Goal: Information Seeking & Learning: Check status

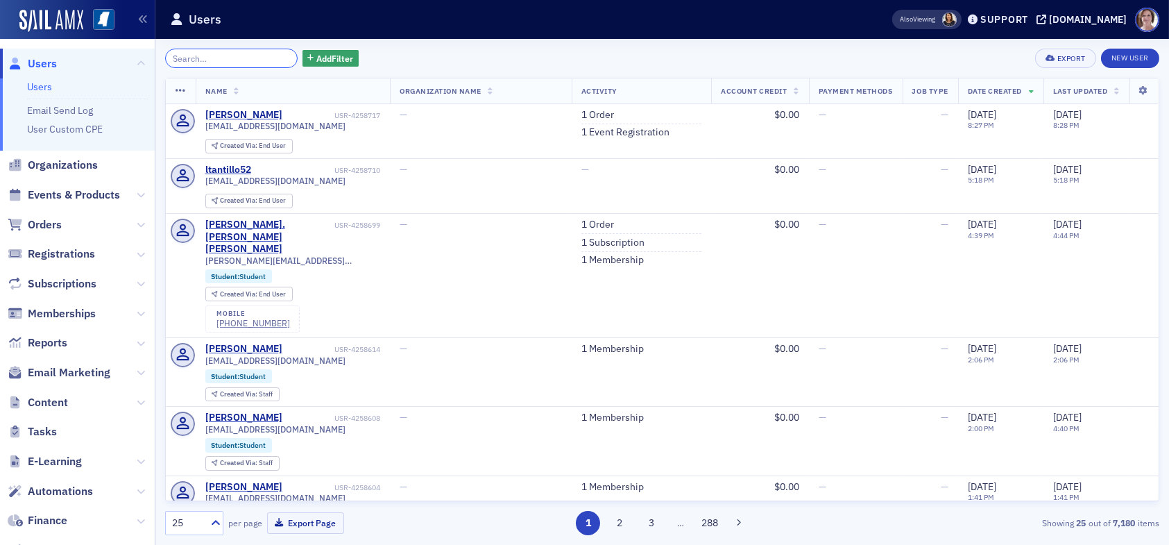
click at [198, 57] on input "search" at bounding box center [231, 58] width 132 height 19
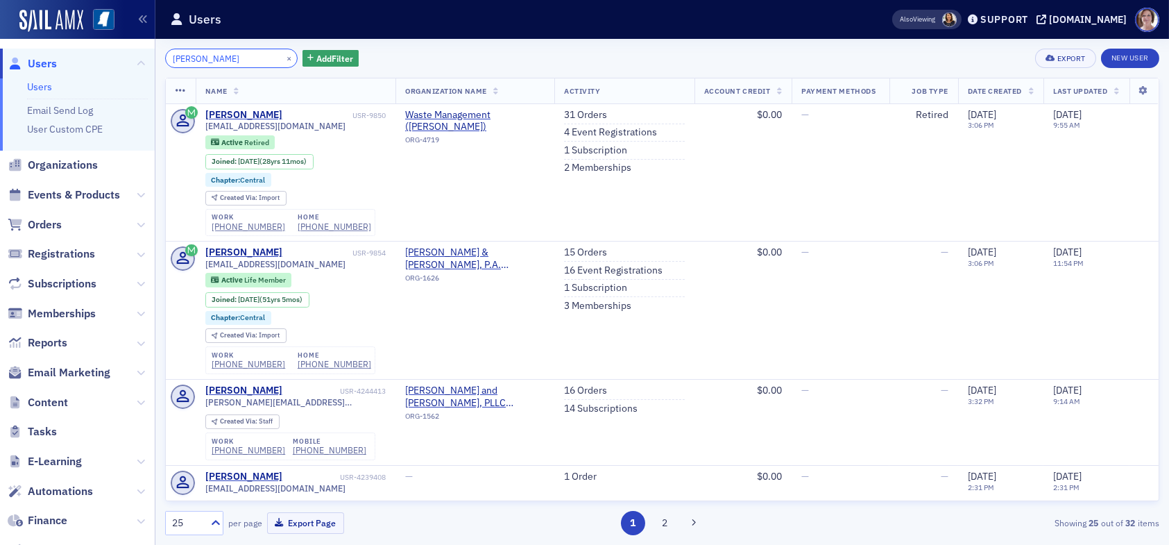
type input "jimmy cox"
click at [579, 114] on link "31 Orders" at bounding box center [585, 115] width 43 height 12
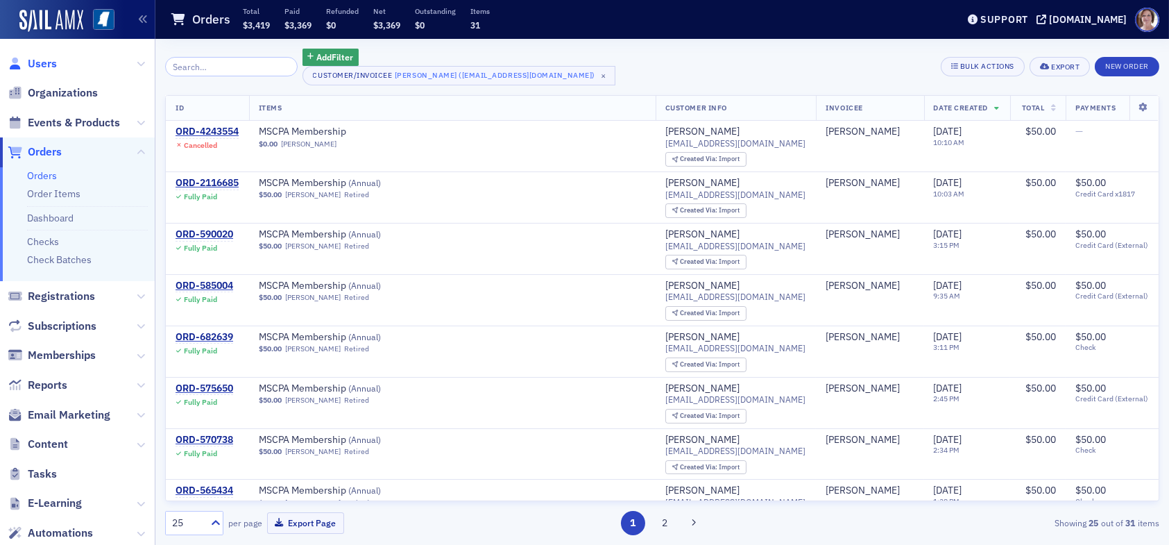
click at [40, 64] on span "Users" at bounding box center [42, 63] width 29 height 15
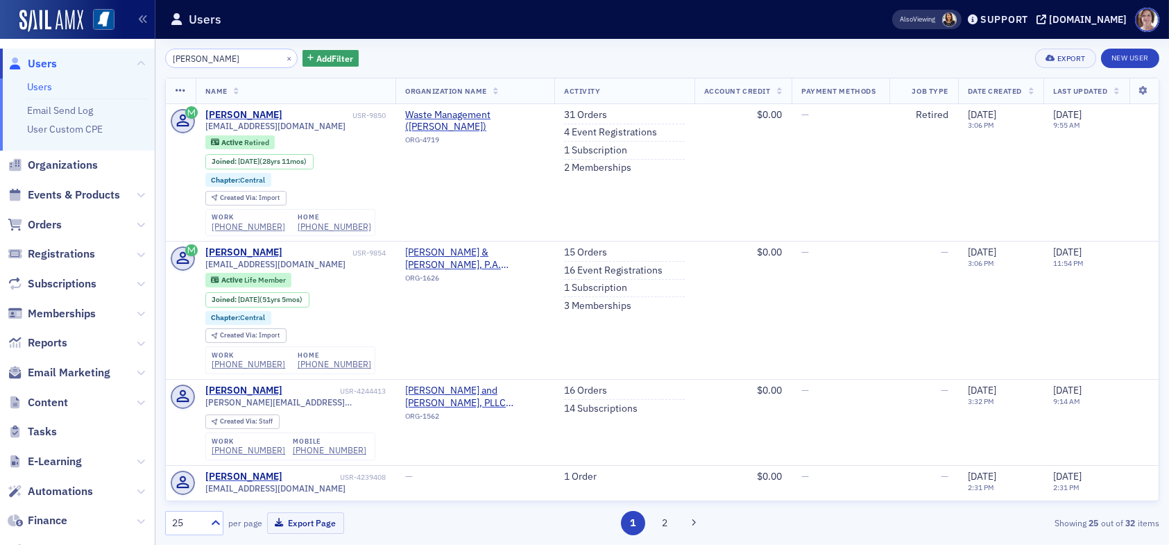
drag, startPoint x: 219, startPoint y: 60, endPoint x: 104, endPoint y: 53, distance: 115.3
click at [105, 53] on div "Users Users Email Send Log User Custom CPE Organizations Events & Products Orde…" at bounding box center [584, 272] width 1169 height 545
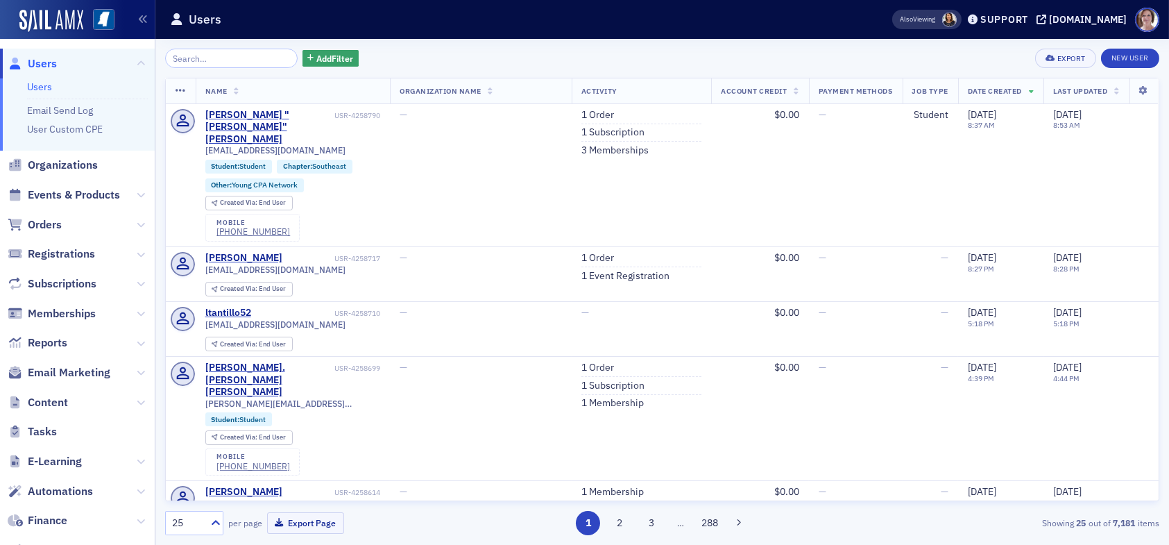
click at [262, 59] on input "search" at bounding box center [231, 58] width 132 height 19
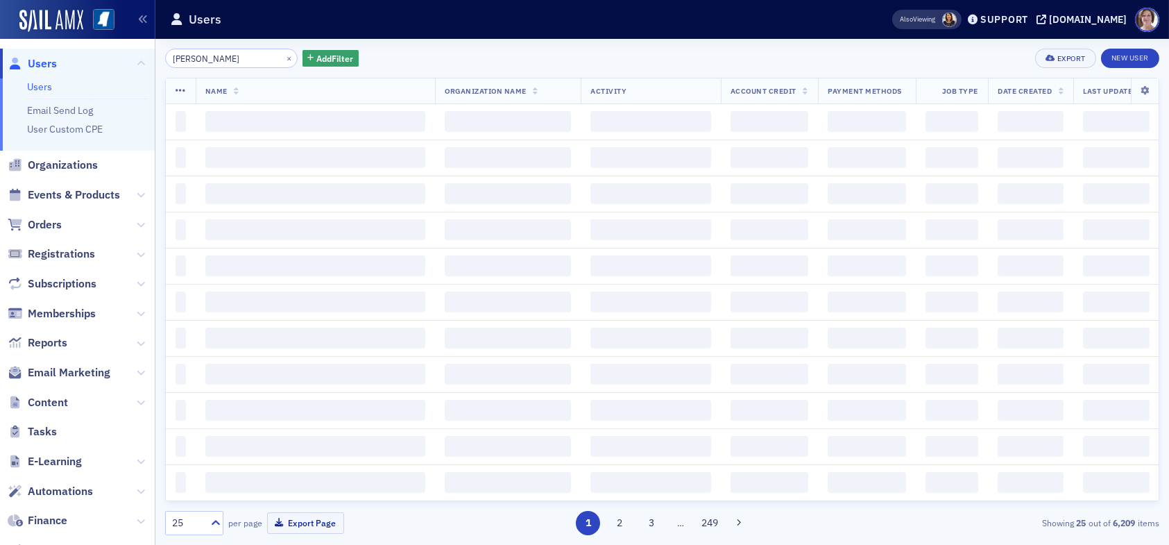
type input "selena davis"
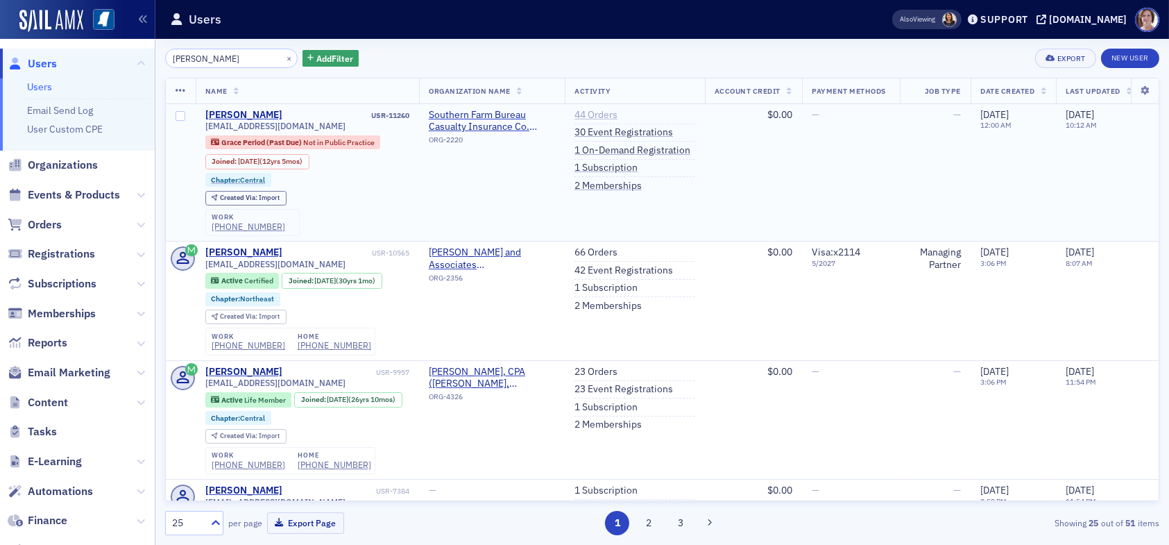
click at [602, 110] on link "44 Orders" at bounding box center [595, 115] width 43 height 12
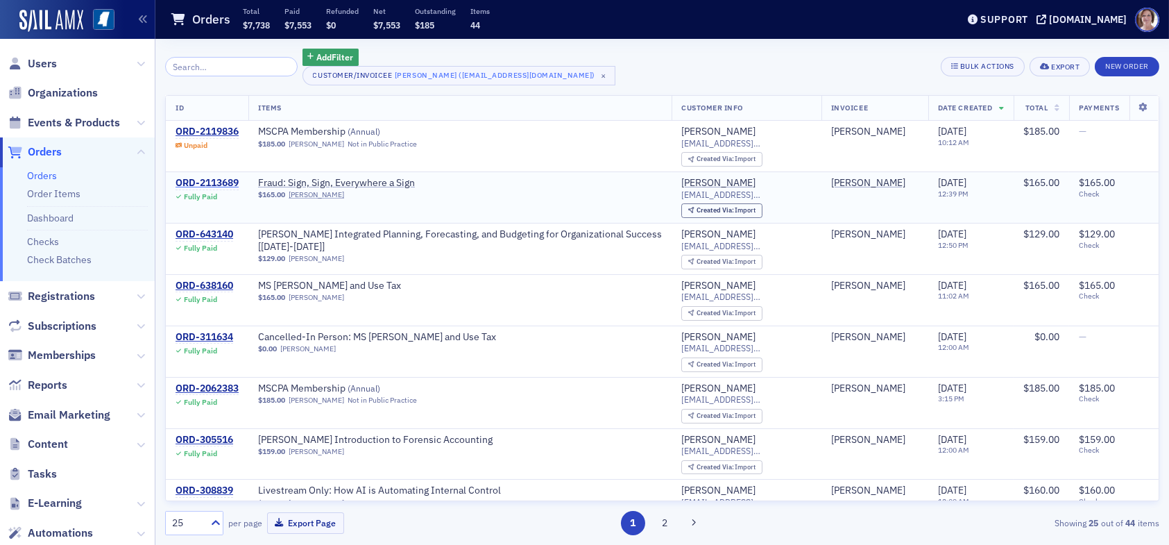
click at [224, 179] on div "ORD-2113689" at bounding box center [207, 183] width 63 height 12
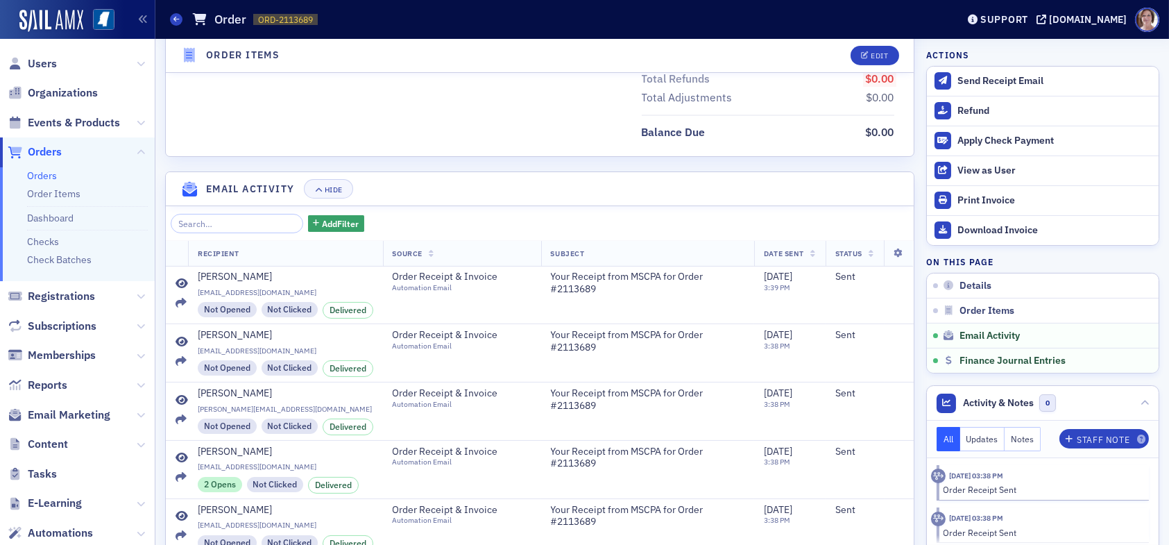
scroll to position [913, 0]
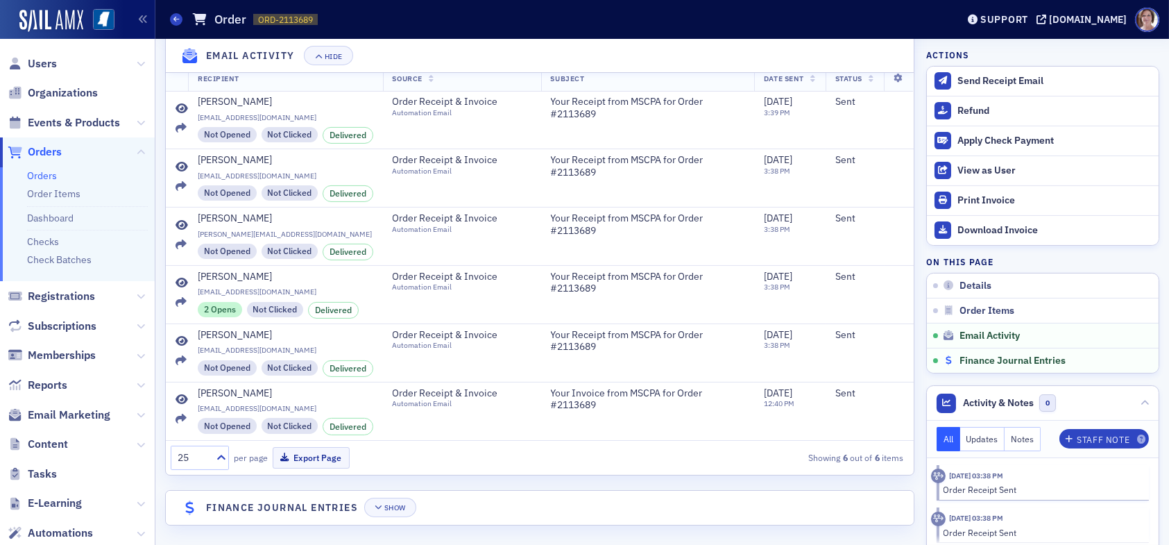
click at [973, 356] on span "Finance Journal Entries" at bounding box center [1012, 360] width 106 height 12
click at [398, 504] on div "Show" at bounding box center [395, 508] width 22 height 8
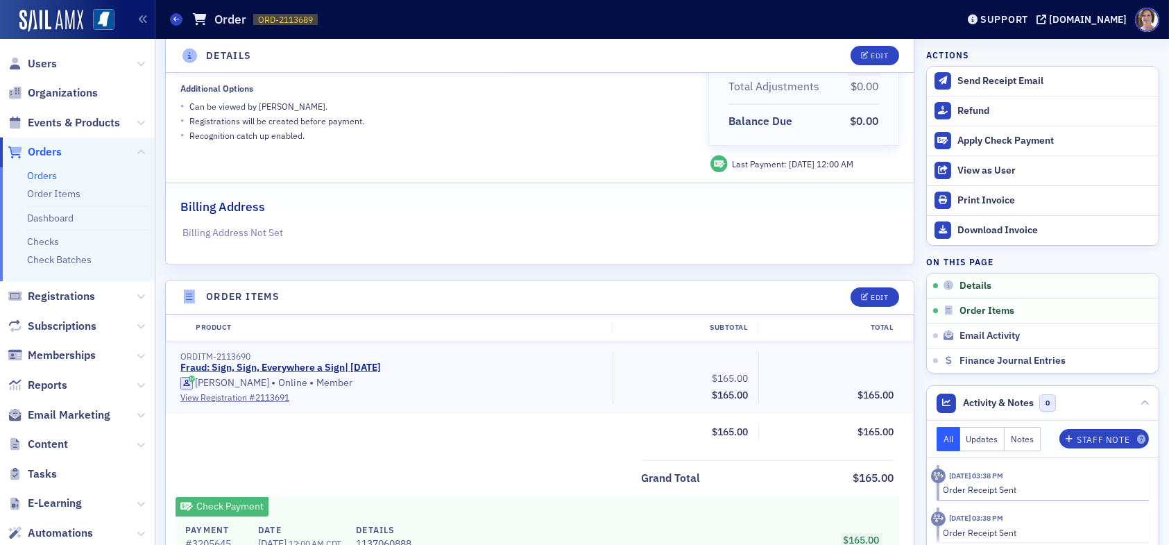
scroll to position [190, 0]
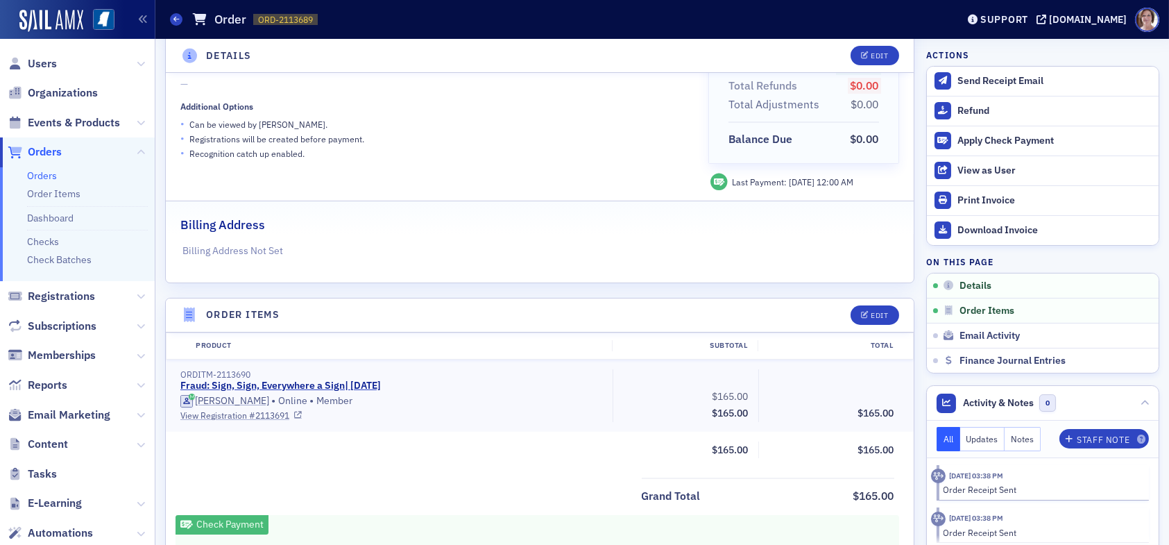
click at [264, 413] on link "View Registration # 2113691" at bounding box center [391, 415] width 422 height 12
click at [46, 60] on span "Users" at bounding box center [42, 63] width 29 height 15
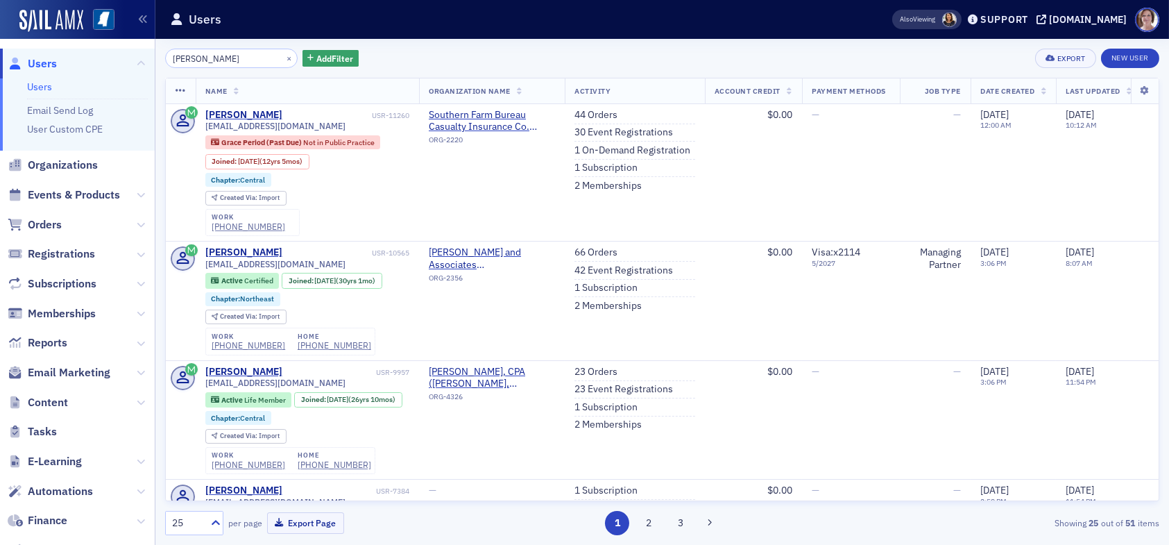
drag, startPoint x: 248, startPoint y: 62, endPoint x: 137, endPoint y: 55, distance: 111.3
click at [137, 55] on div "Users Users Email Send Log User Custom CPE Organizations Events & Products Orde…" at bounding box center [584, 272] width 1169 height 545
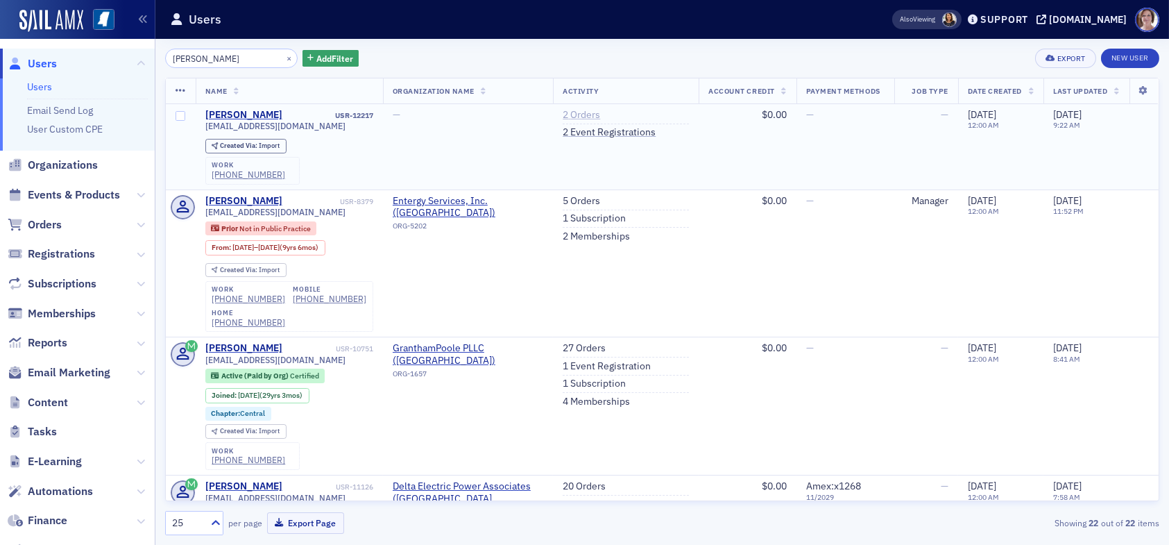
type input "austin long"
click at [570, 112] on link "2 Orders" at bounding box center [581, 115] width 37 height 12
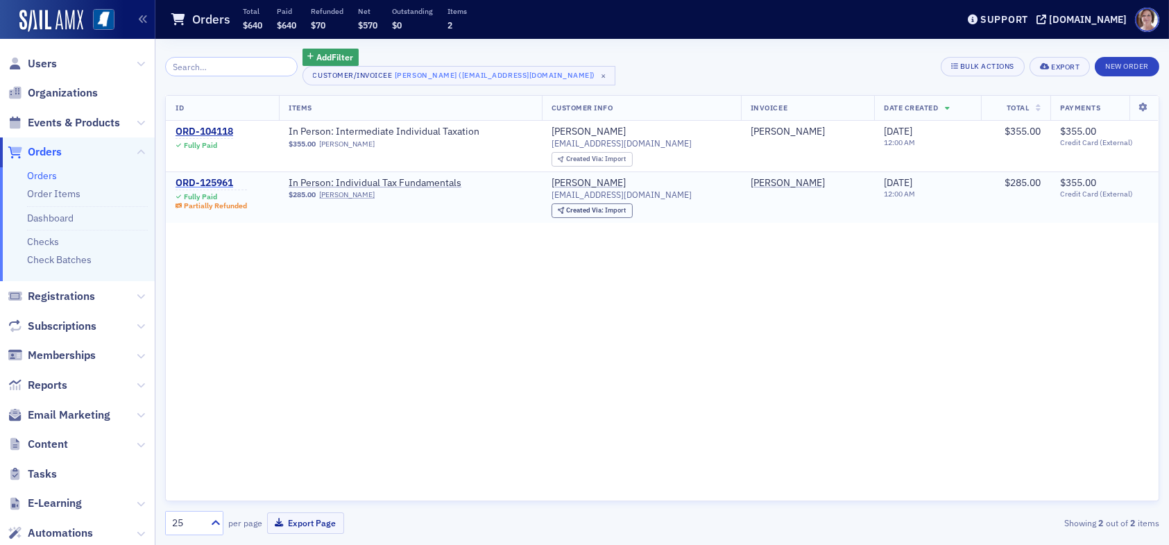
click at [221, 178] on div "ORD-125961" at bounding box center [211, 183] width 71 height 12
click at [221, 182] on div "ORD-125961" at bounding box center [211, 183] width 71 height 12
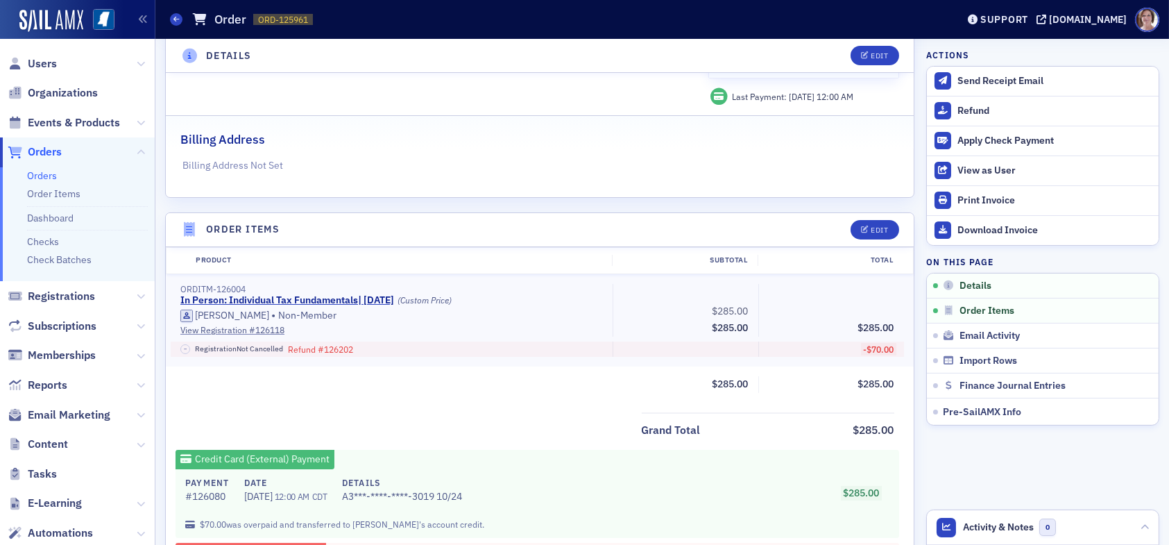
scroll to position [347, 0]
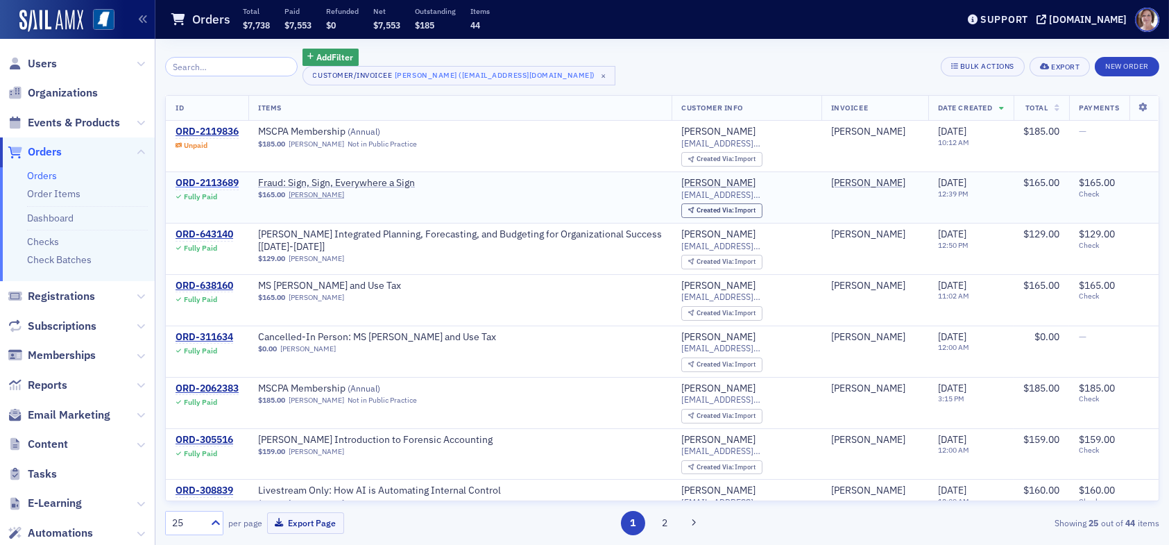
click at [205, 185] on div "ORD-2113689" at bounding box center [207, 183] width 63 height 12
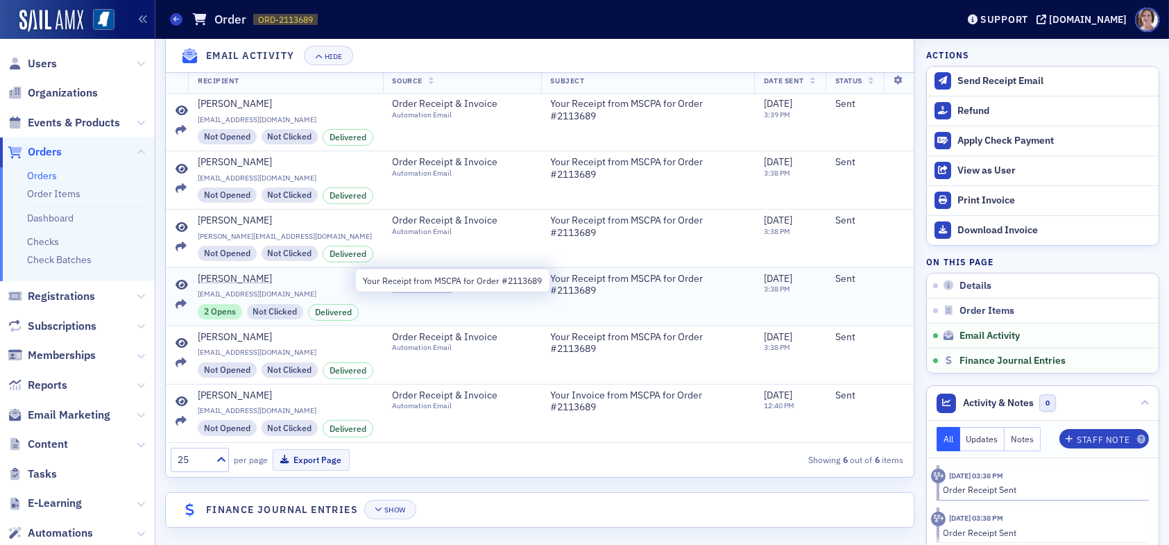
scroll to position [913, 0]
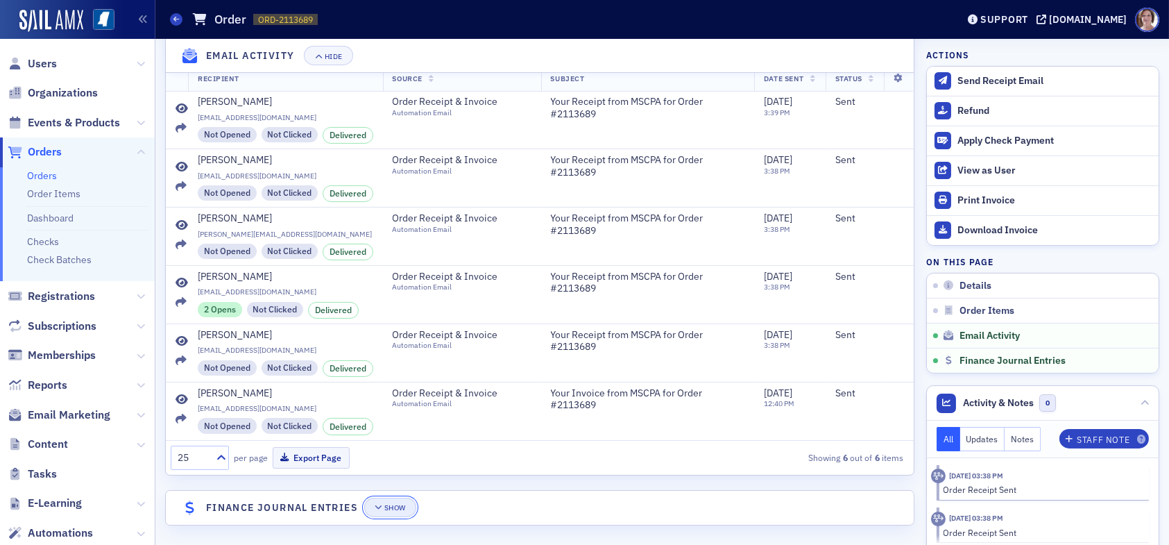
click at [404, 506] on div "Show" at bounding box center [395, 508] width 22 height 8
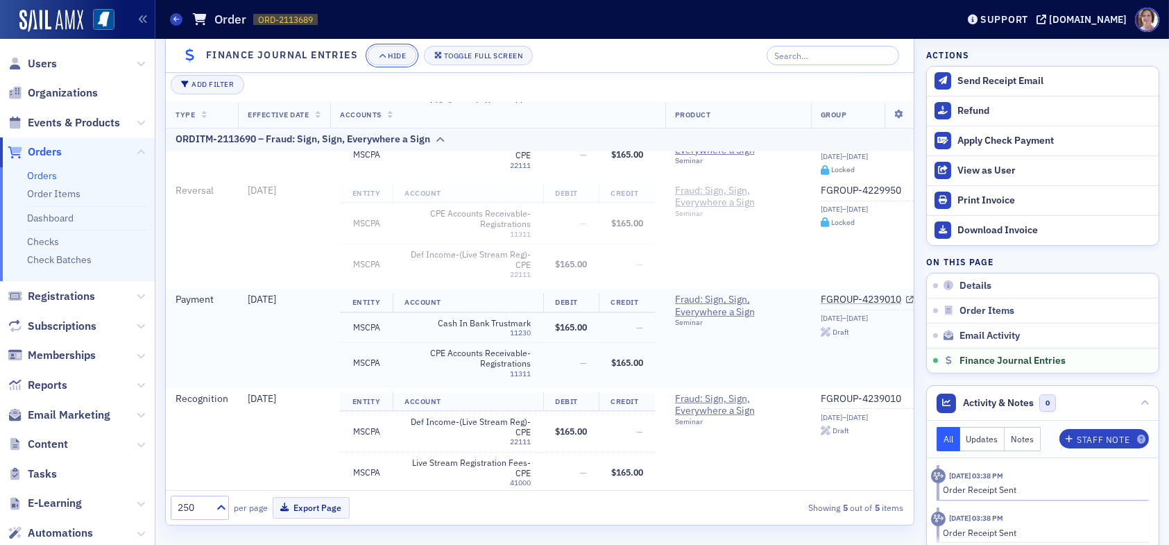
scroll to position [207, 0]
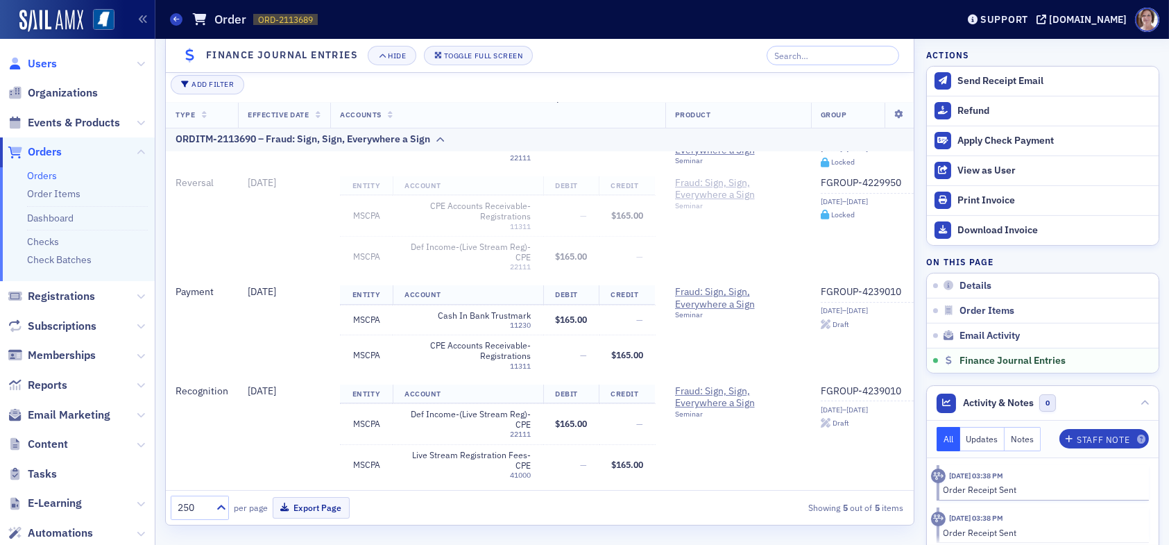
click at [35, 65] on span "Users" at bounding box center [42, 63] width 29 height 15
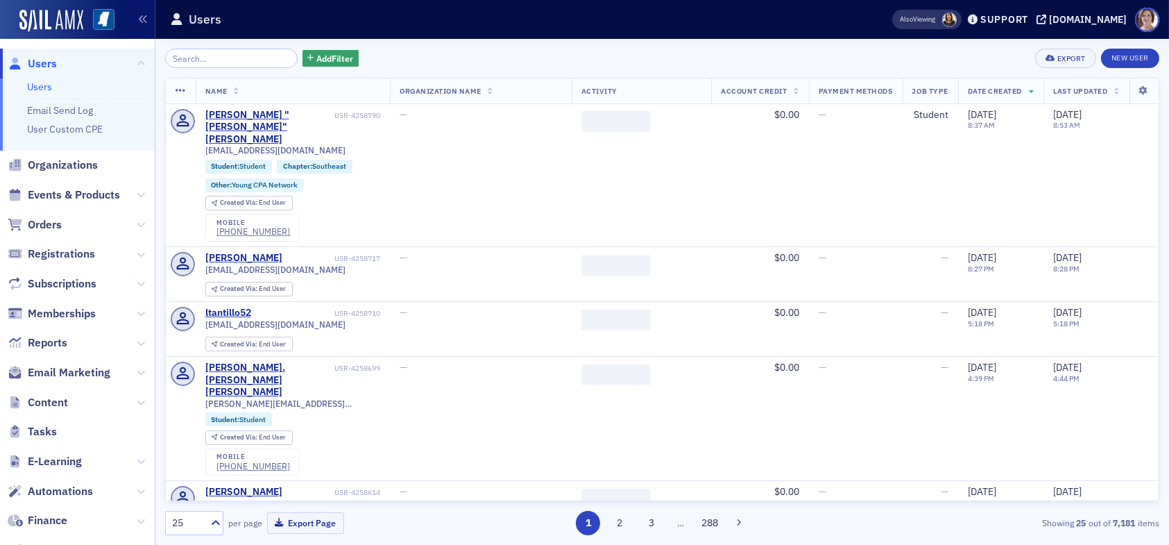
click at [247, 58] on input "search" at bounding box center [231, 58] width 132 height 19
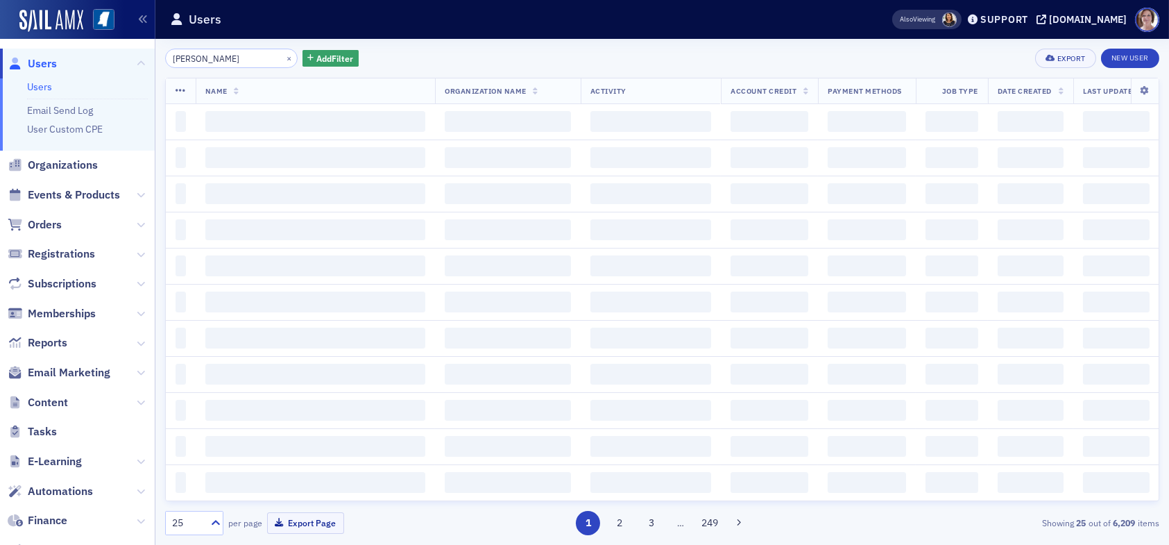
type input "[PERSON_NAME]"
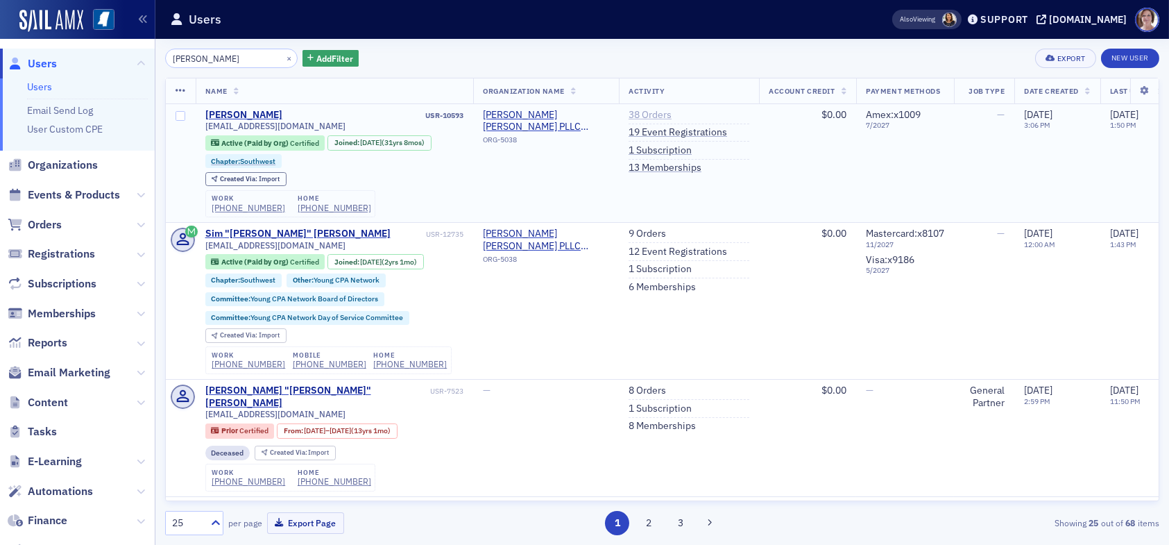
click at [663, 113] on link "38 Orders" at bounding box center [649, 115] width 43 height 12
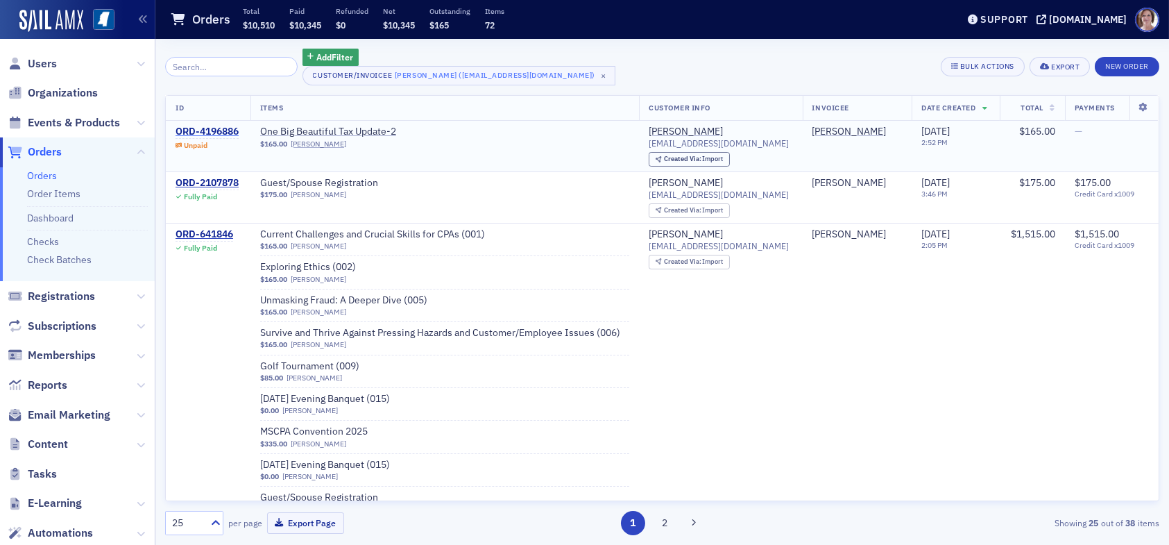
click at [225, 131] on div "ORD-4196886" at bounding box center [207, 132] width 63 height 12
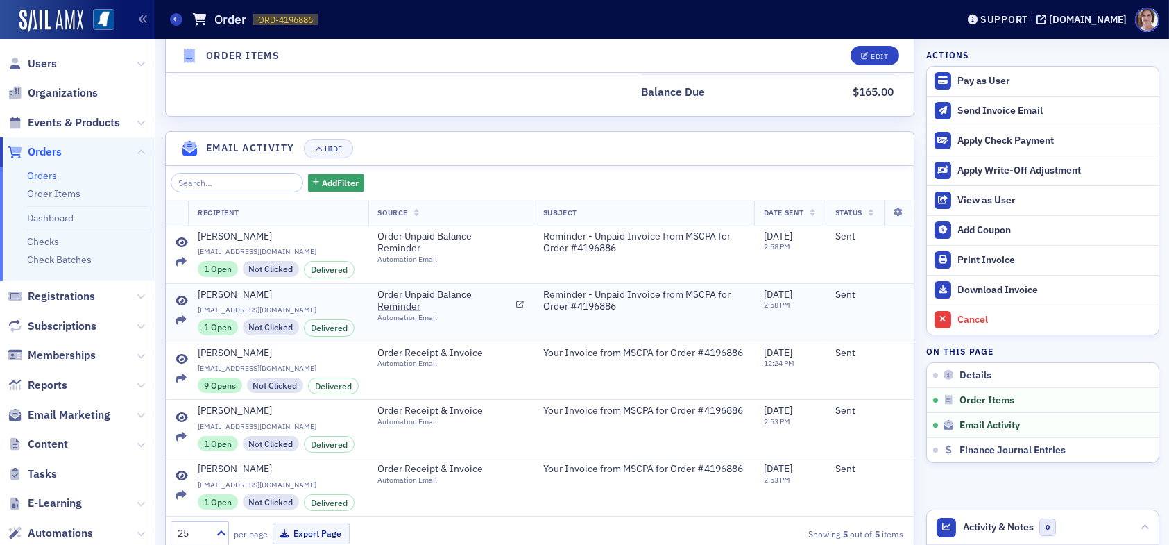
scroll to position [770, 0]
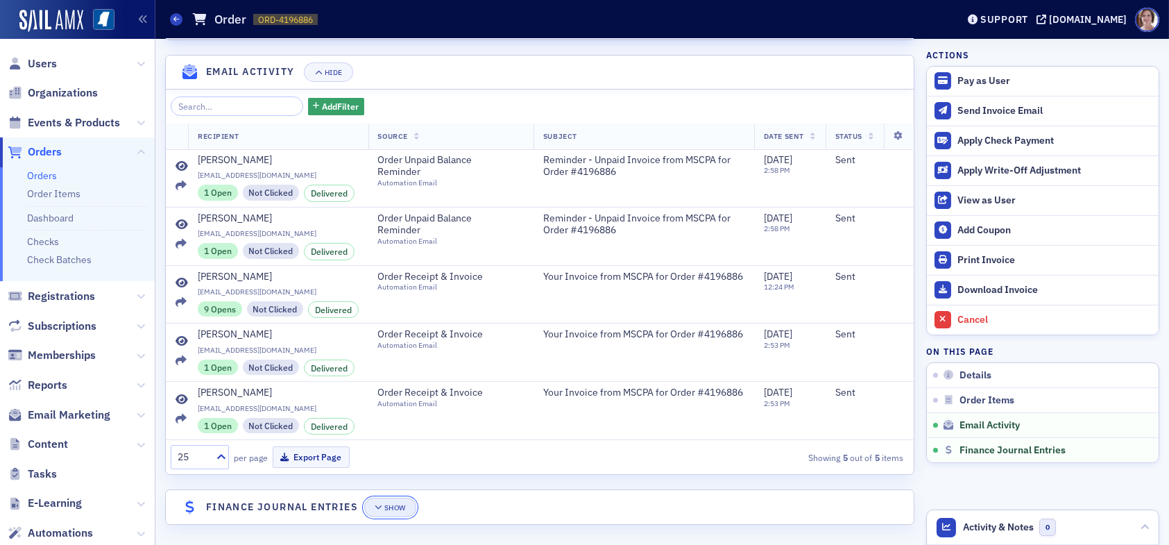
click at [393, 504] on div "Show" at bounding box center [395, 508] width 22 height 8
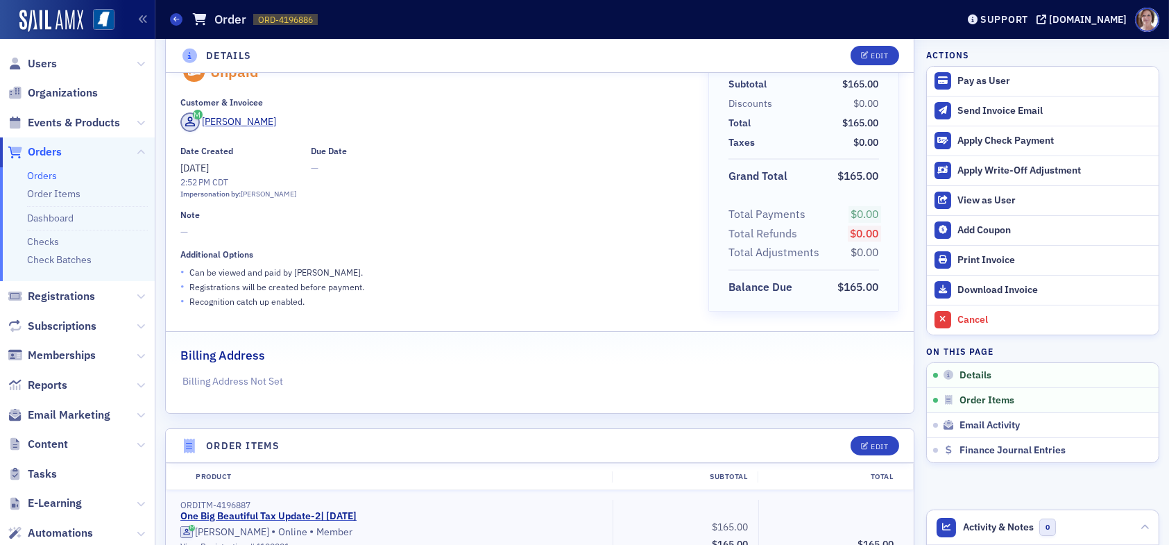
scroll to position [0, 0]
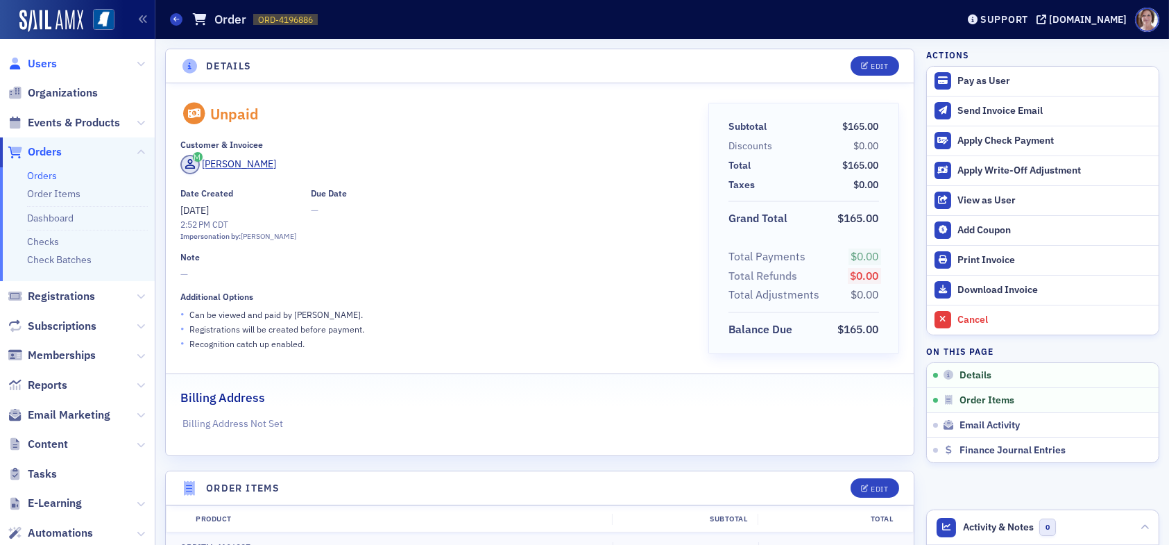
click at [45, 63] on span "Users" at bounding box center [42, 63] width 29 height 15
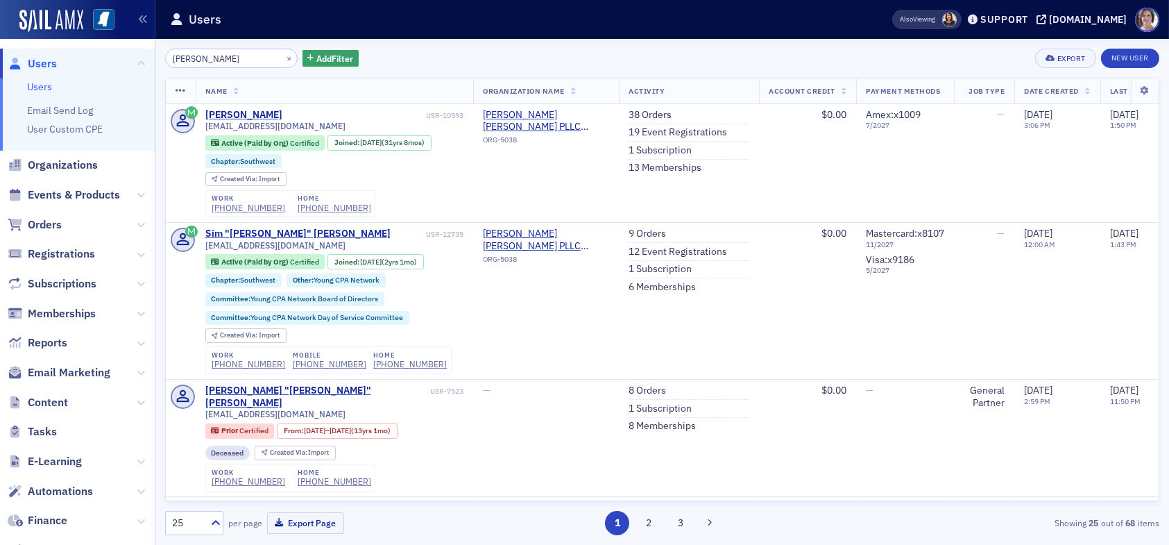
drag, startPoint x: 246, startPoint y: 55, endPoint x: 85, endPoint y: 58, distance: 160.3
click at [94, 58] on div "Users Users Email Send Log User Custom CPE Organizations Events & Products Orde…" at bounding box center [584, 272] width 1169 height 545
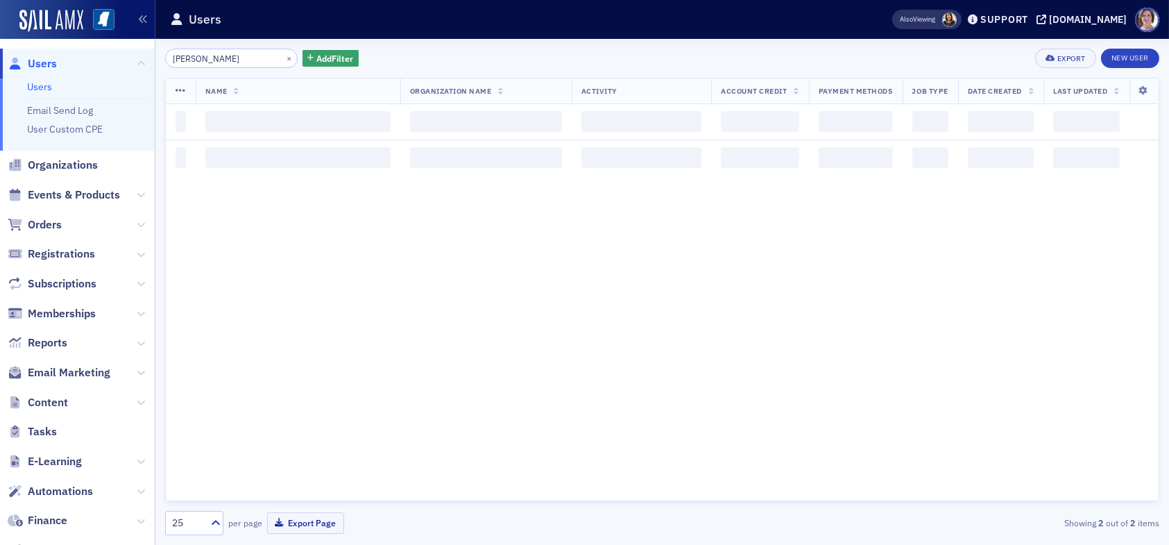
type input "selena davis"
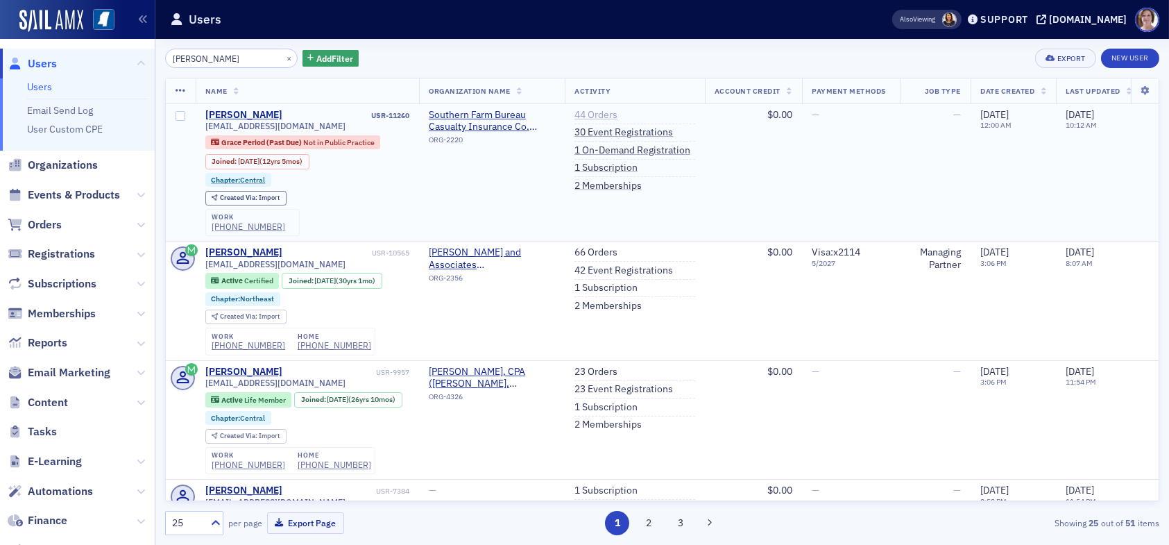
click at [602, 119] on link "44 Orders" at bounding box center [595, 115] width 43 height 12
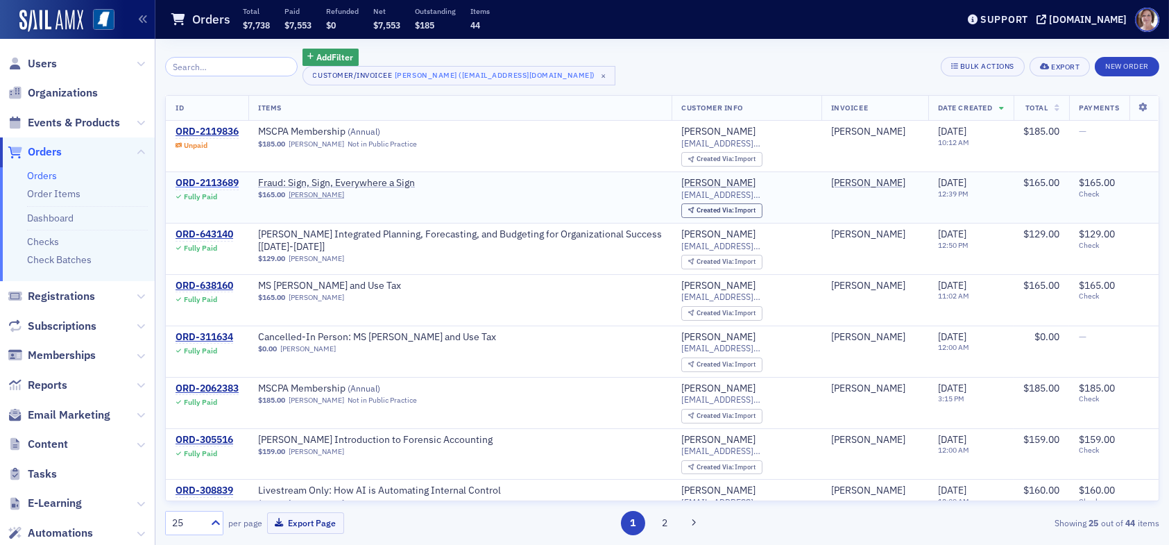
click at [216, 180] on div "ORD-2113689" at bounding box center [207, 183] width 63 height 12
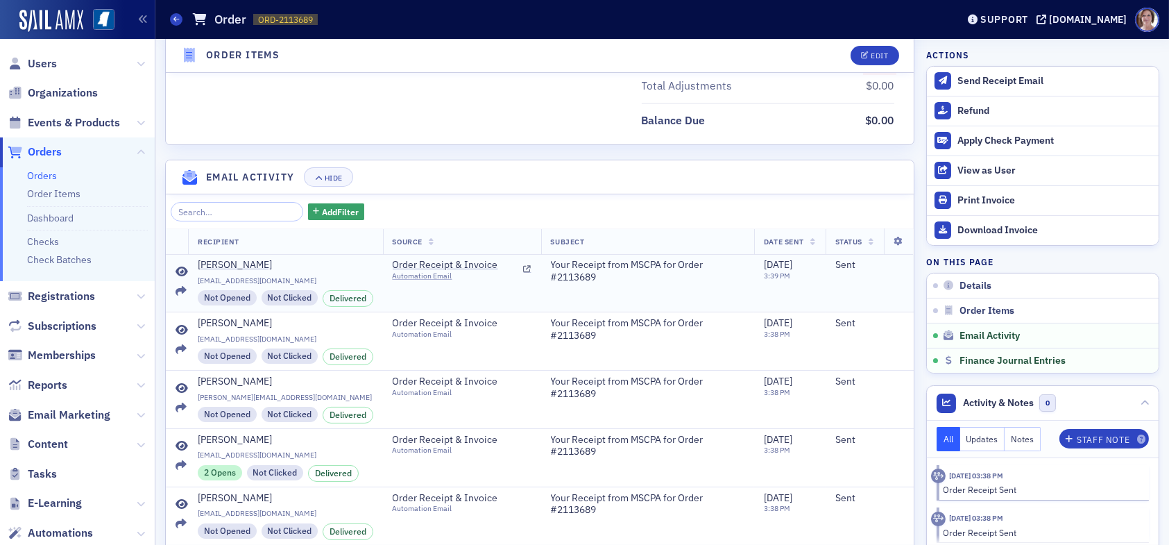
scroll to position [913, 0]
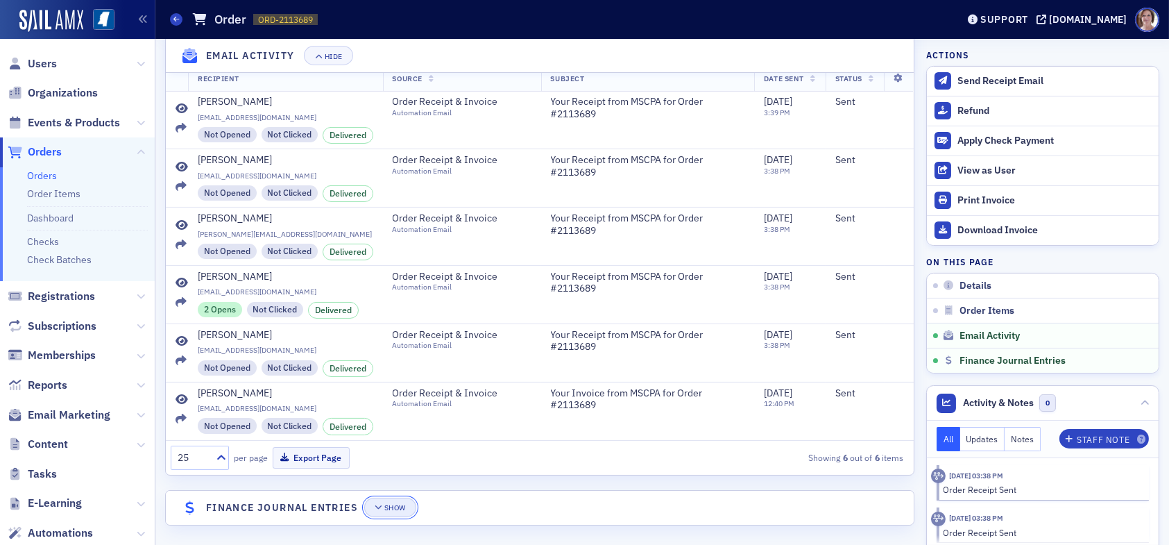
click at [389, 497] on button "Show" at bounding box center [390, 506] width 52 height 19
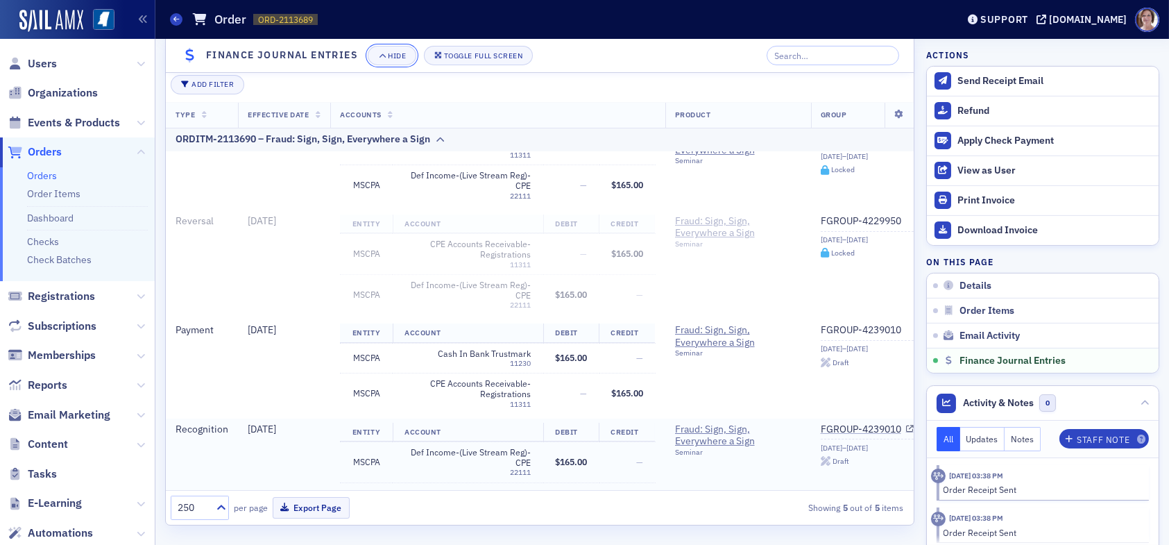
scroll to position [207, 0]
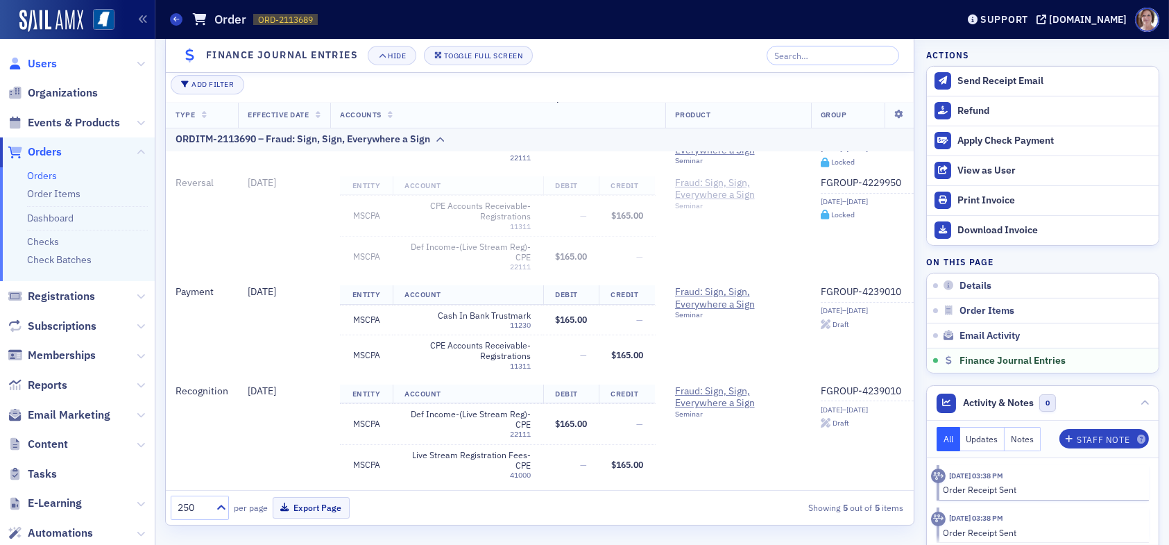
click at [44, 59] on span "Users" at bounding box center [42, 63] width 29 height 15
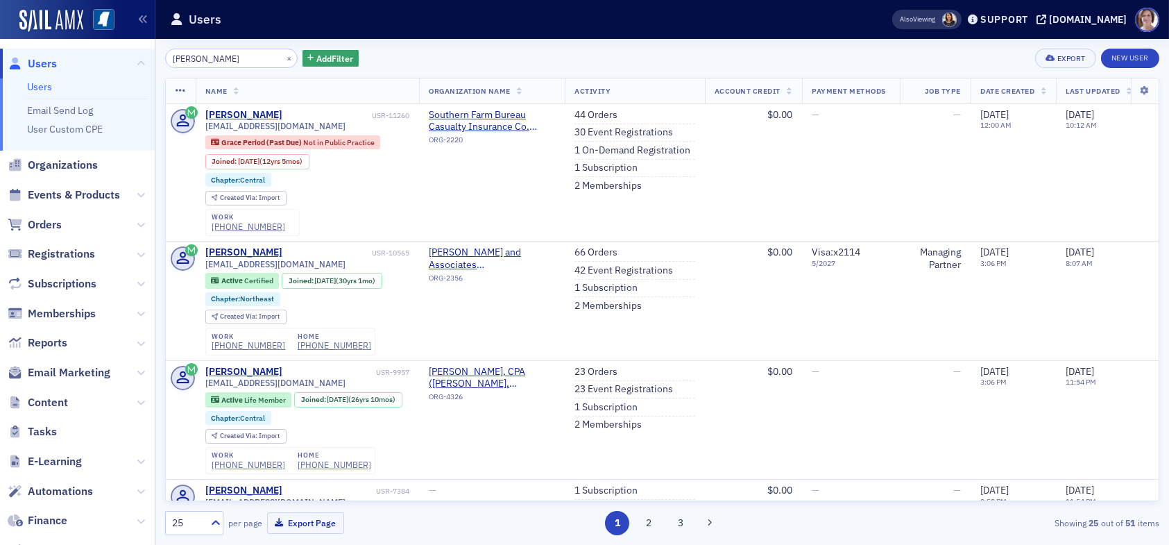
drag, startPoint x: 228, startPoint y: 53, endPoint x: 84, endPoint y: 61, distance: 144.5
click at [85, 56] on div "Users Users Email Send Log User Custom CPE Organizations Events & Products Orde…" at bounding box center [584, 272] width 1169 height 545
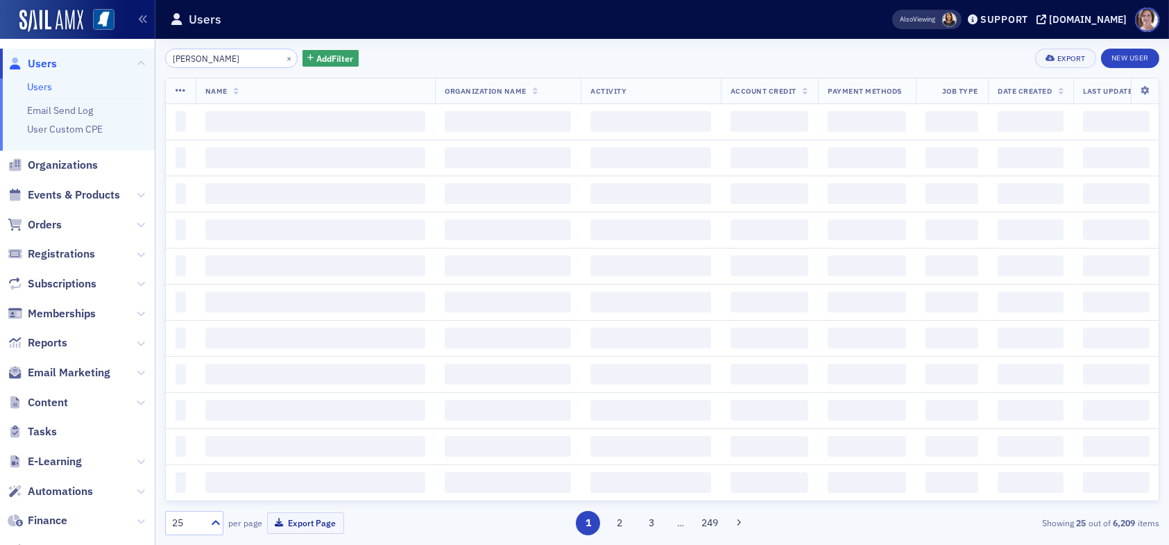
type input "[PERSON_NAME]"
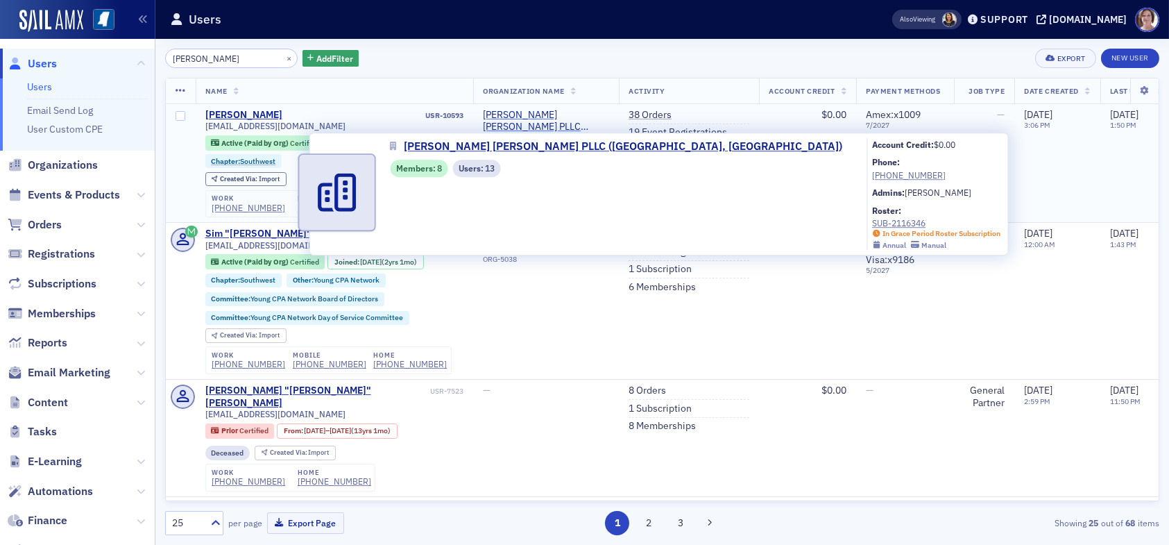
click at [532, 119] on span "[PERSON_NAME] [PERSON_NAME] PLLC ([GEOGRAPHIC_DATA], [GEOGRAPHIC_DATA])" at bounding box center [546, 121] width 126 height 24
select select "US"
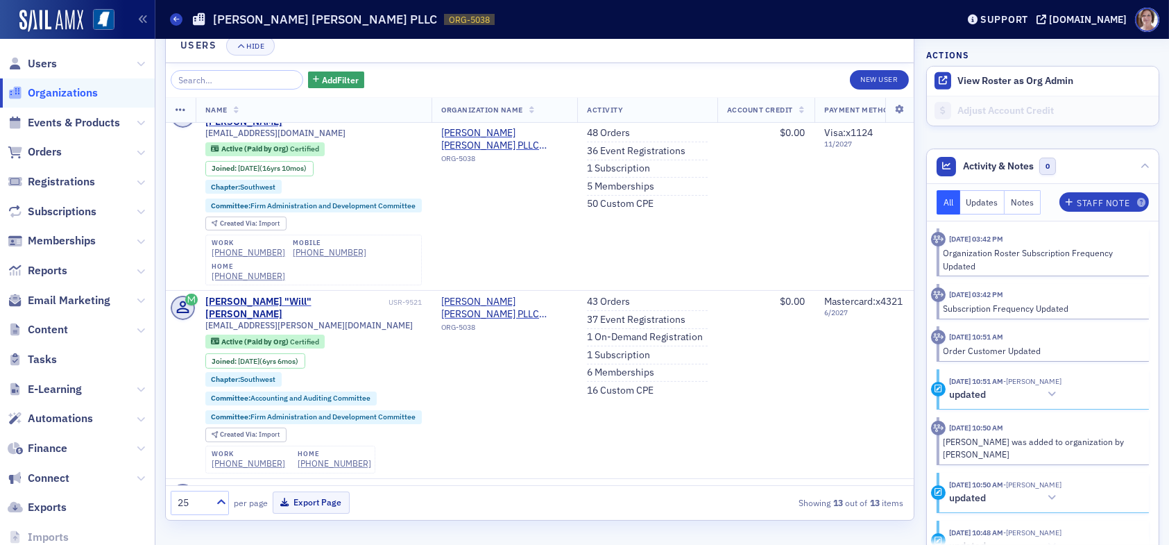
scroll to position [1738, 0]
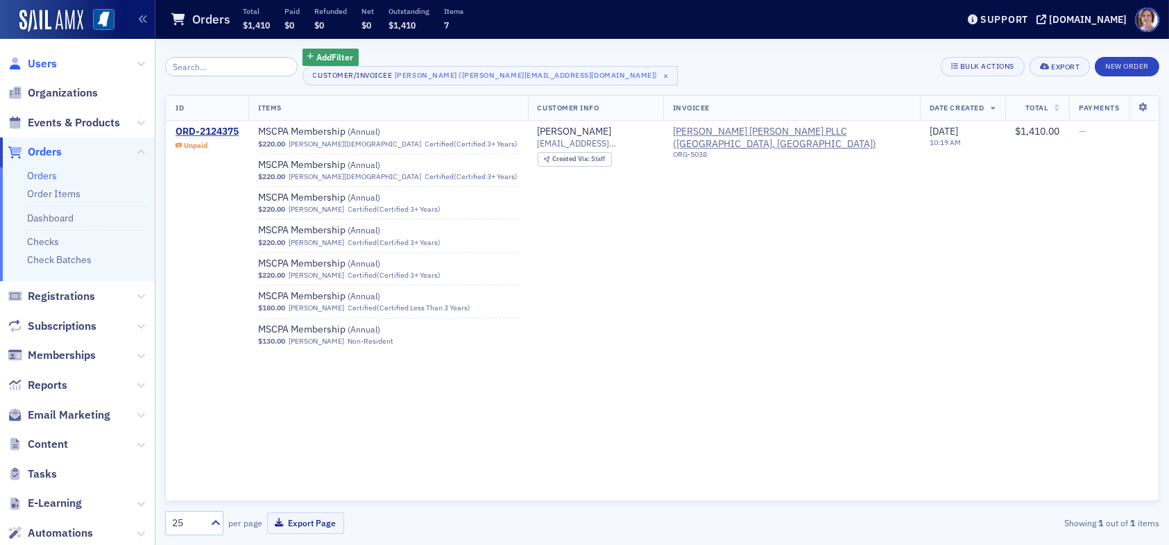
click at [49, 61] on span "Users" at bounding box center [42, 63] width 29 height 15
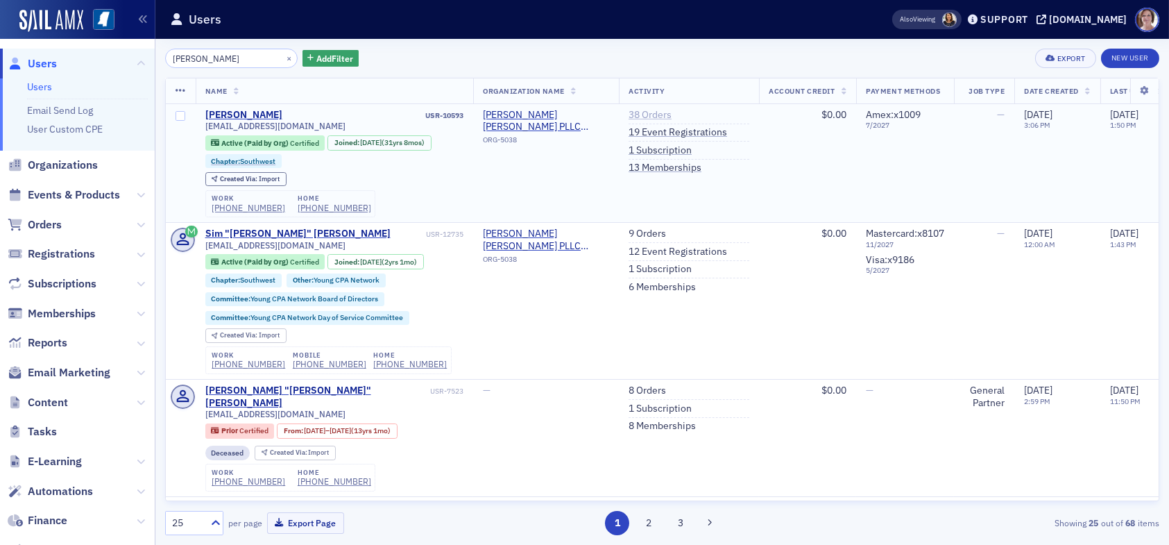
click at [653, 109] on link "38 Orders" at bounding box center [649, 115] width 43 height 12
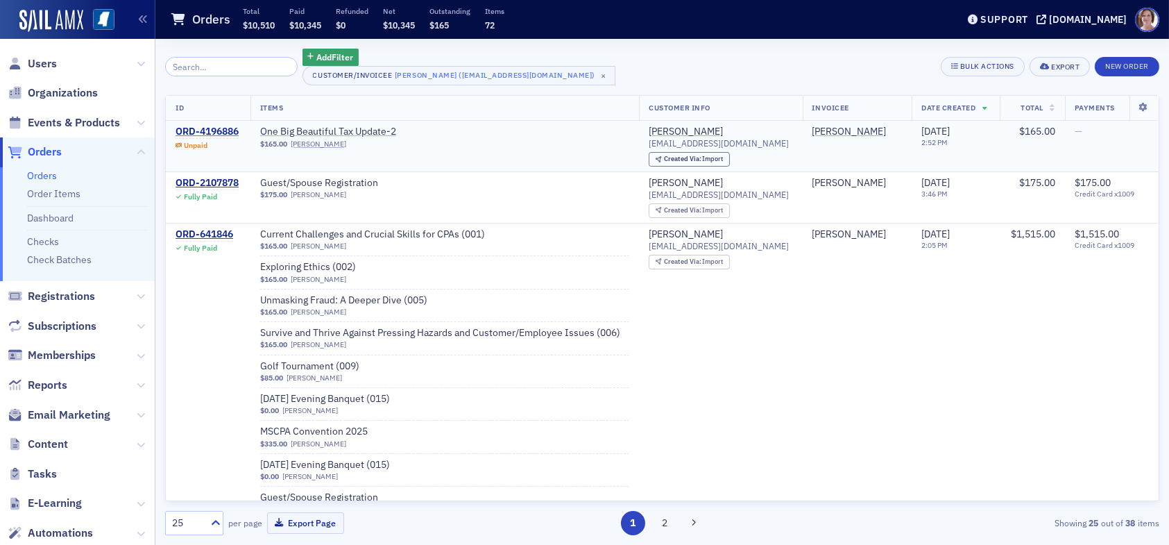
click at [230, 130] on div "ORD-4196886" at bounding box center [207, 132] width 63 height 12
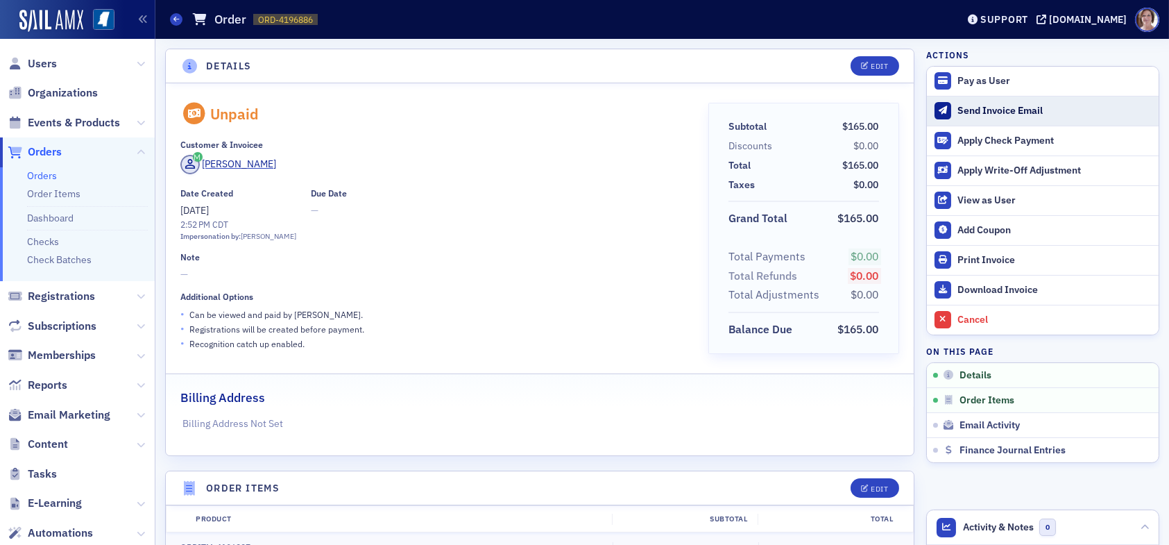
click at [986, 108] on div "Send Invoice Email" at bounding box center [1054, 111] width 194 height 12
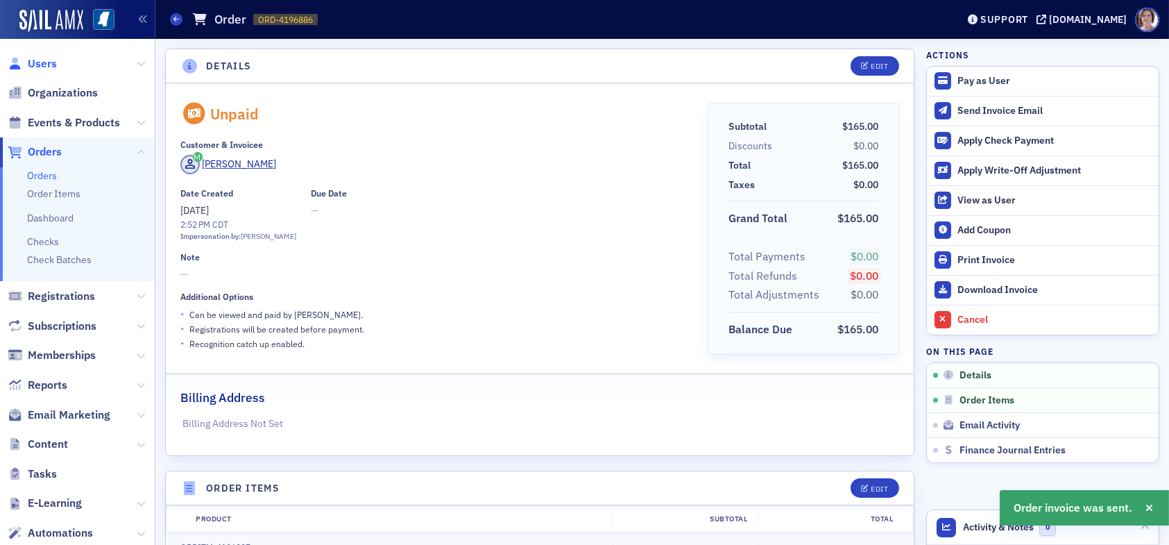
click at [40, 60] on span "Users" at bounding box center [42, 63] width 29 height 15
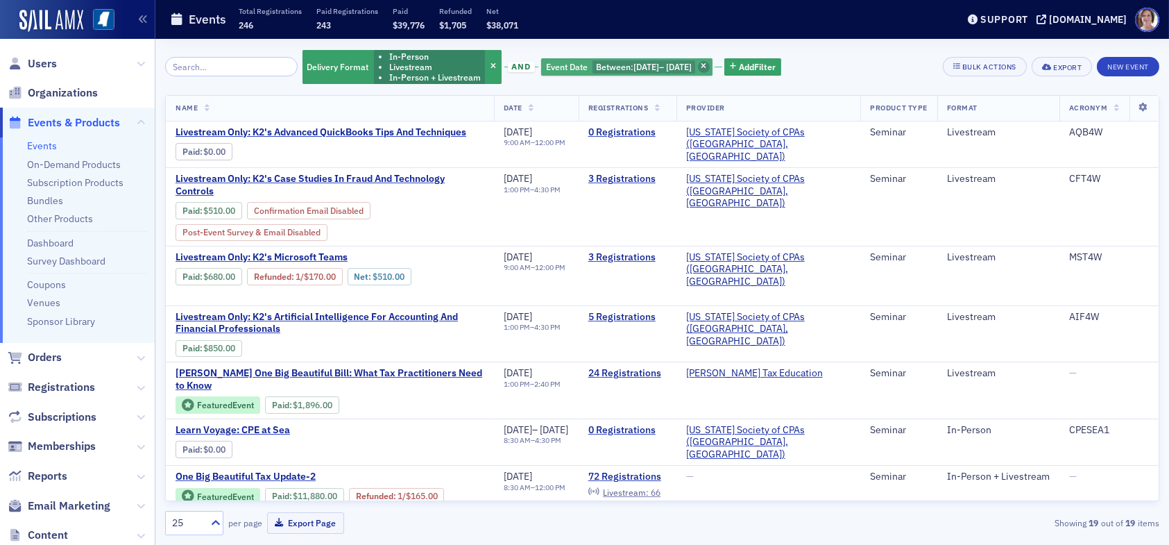
click at [706, 69] on icon "button" at bounding box center [704, 67] width 6 height 8
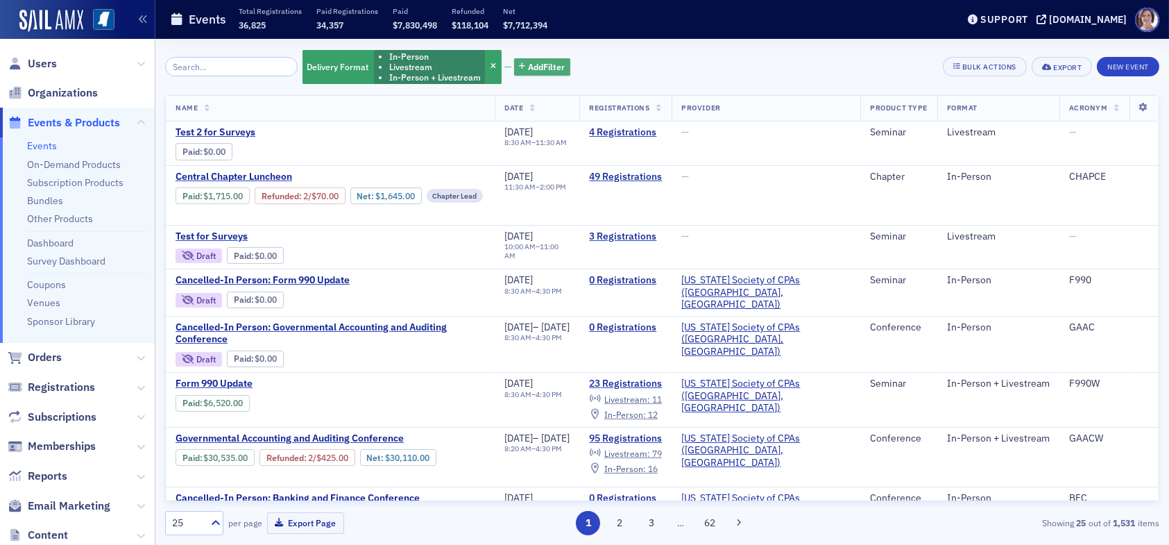
click at [528, 60] on span "Add Filter" at bounding box center [546, 66] width 37 height 12
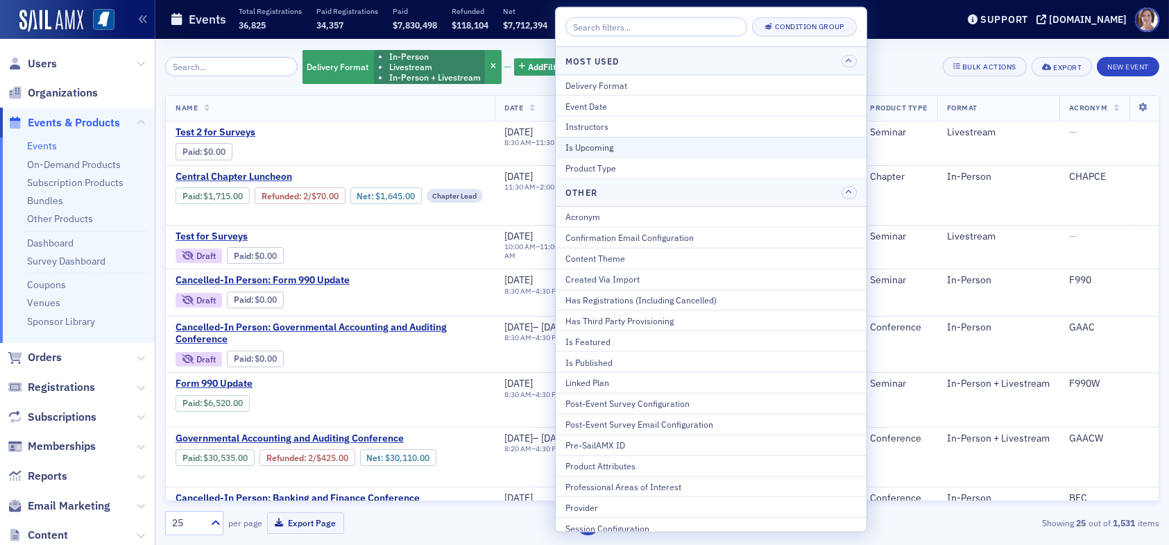
click at [606, 154] on button "Is Upcoming" at bounding box center [711, 147] width 311 height 21
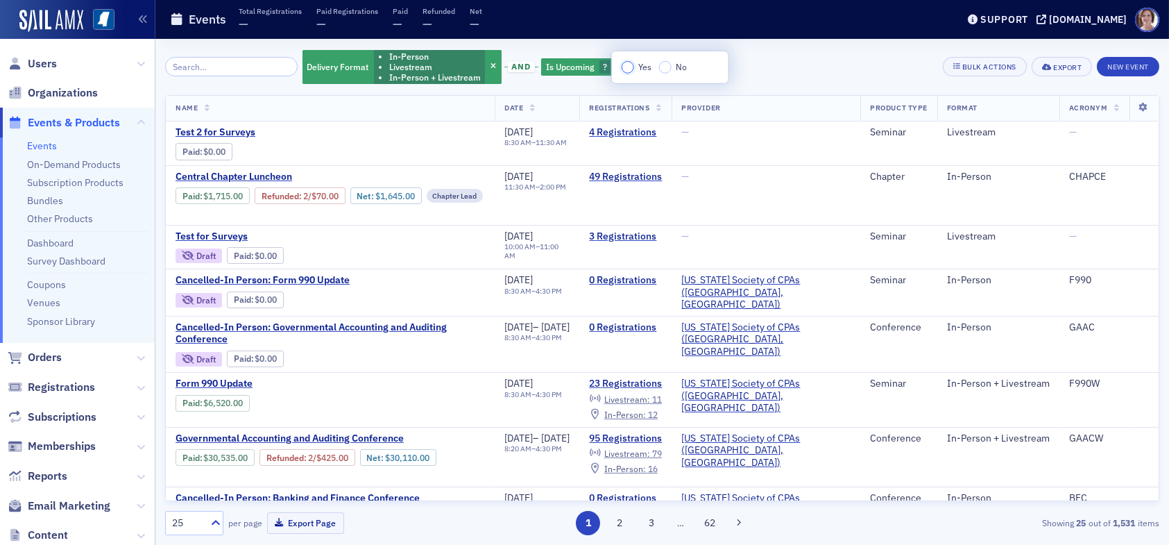
click at [633, 67] on input "Yes" at bounding box center [628, 67] width 12 height 12
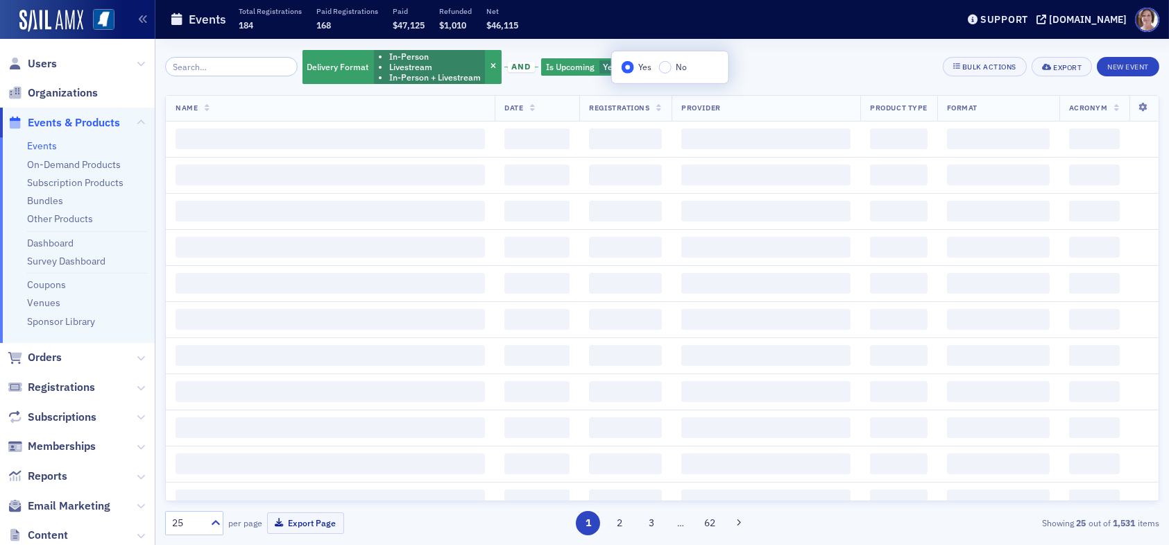
click at [785, 67] on div "Delivery Format In-Person Livestream In-Person + Livestream and Is Upcoming Yes…" at bounding box center [662, 67] width 994 height 37
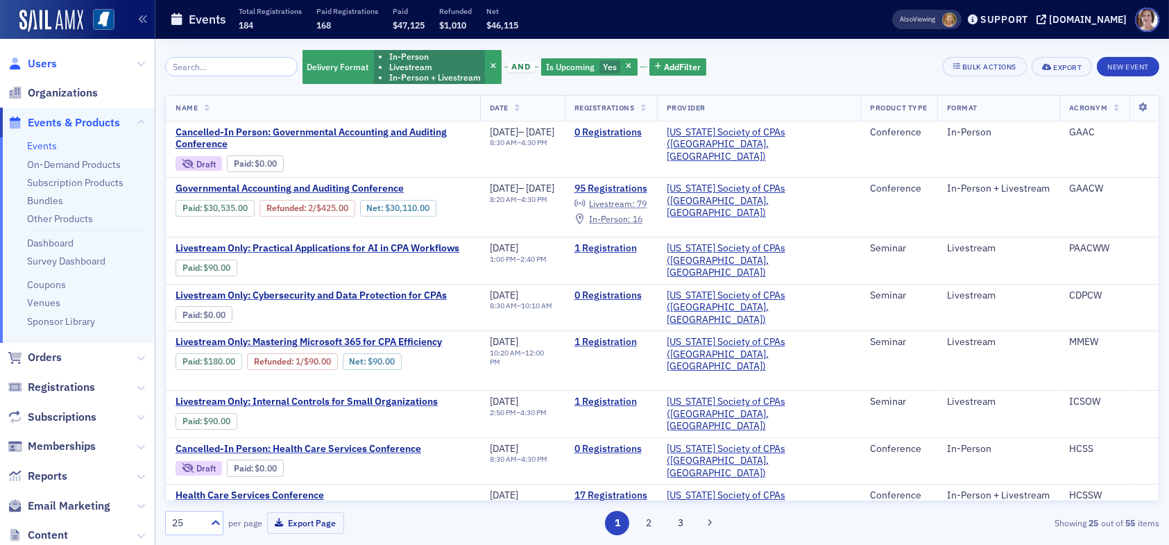
click at [49, 65] on span "Users" at bounding box center [42, 63] width 29 height 15
